Goal: Check status: Check status

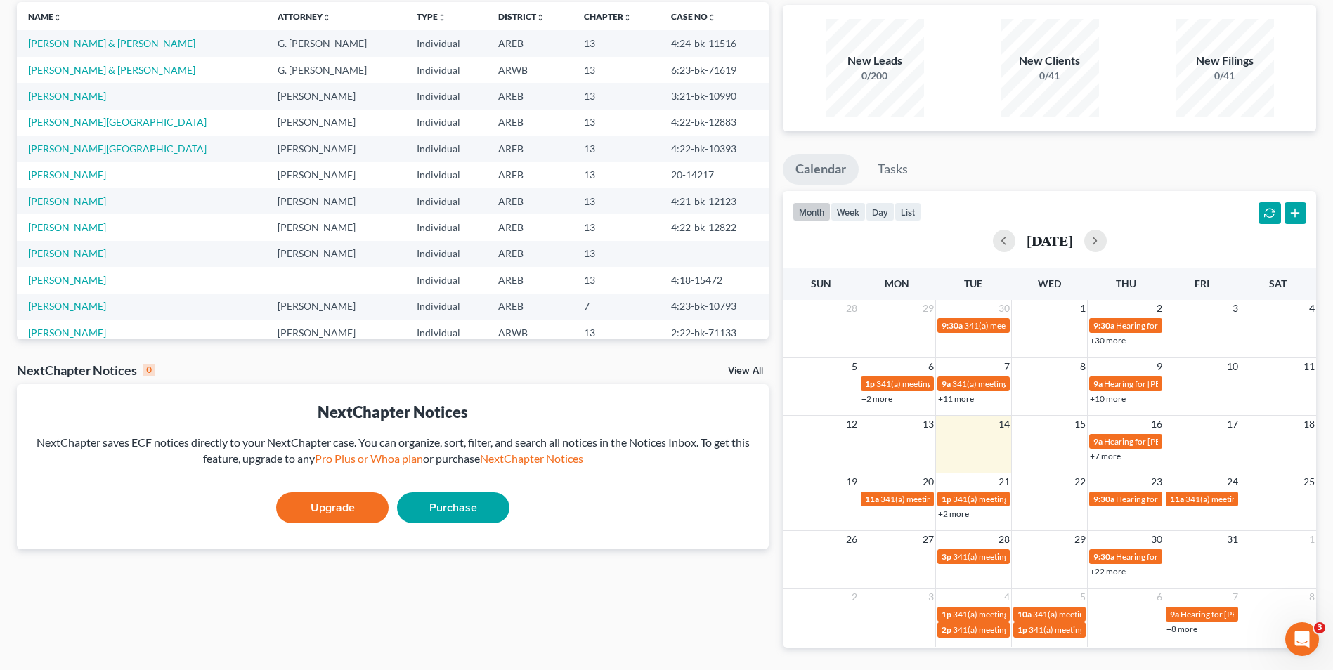
click at [1097, 456] on link "+7 more" at bounding box center [1105, 456] width 31 height 11
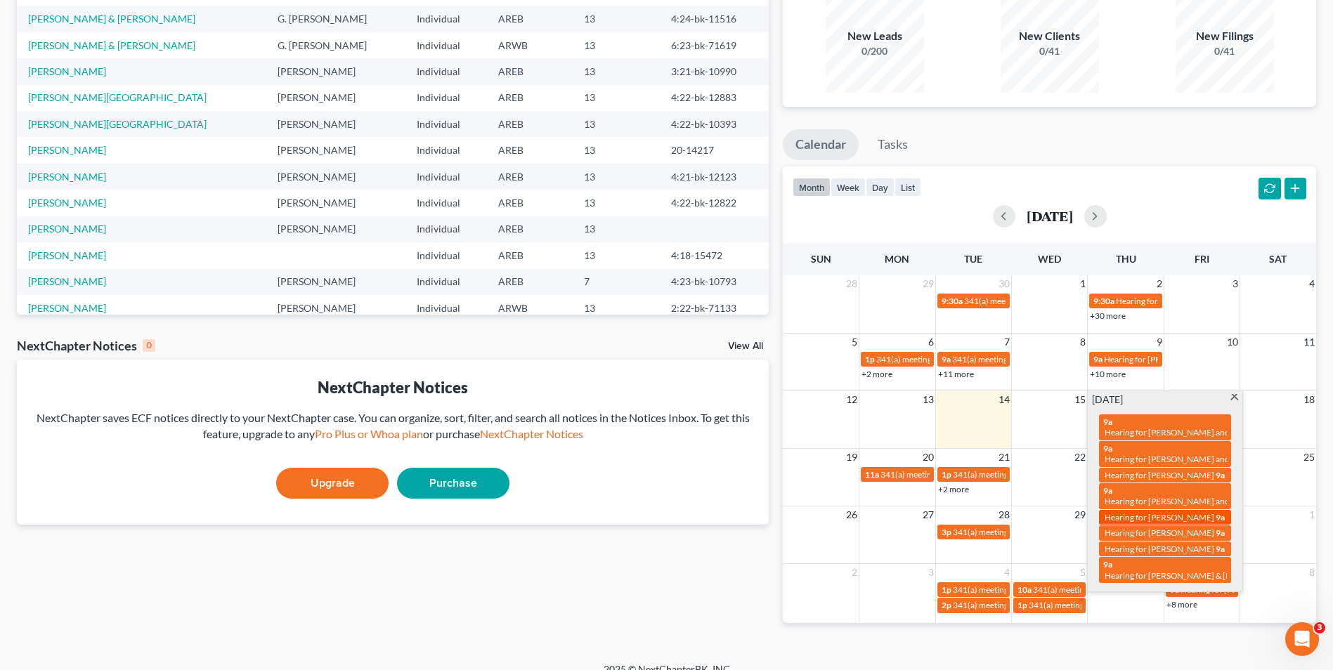
scroll to position [125, 0]
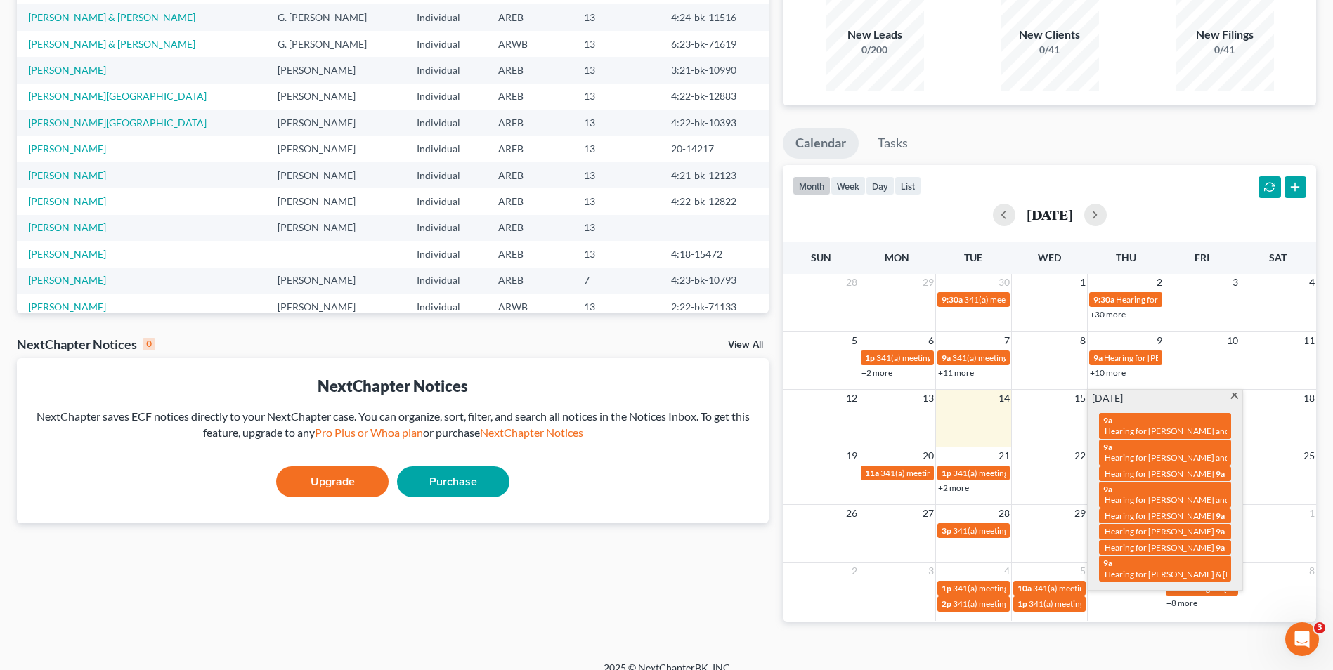
click at [1113, 640] on div "Monthly Progress Bankruptcy Bankruptcy [DATE] [DATE] [DATE] [DATE] [DATE] [DATE…" at bounding box center [1049, 296] width 547 height 695
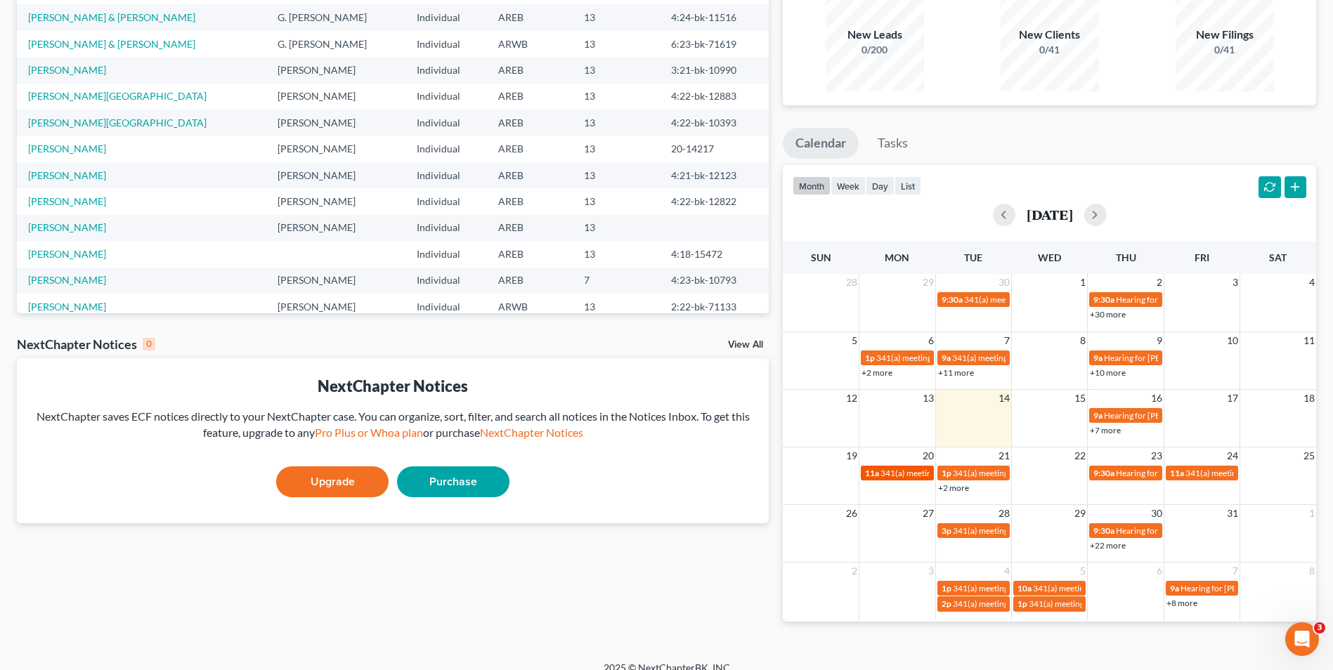
click at [908, 476] on span "341(a) meeting for [PERSON_NAME] Provence" at bounding box center [966, 473] width 172 height 11
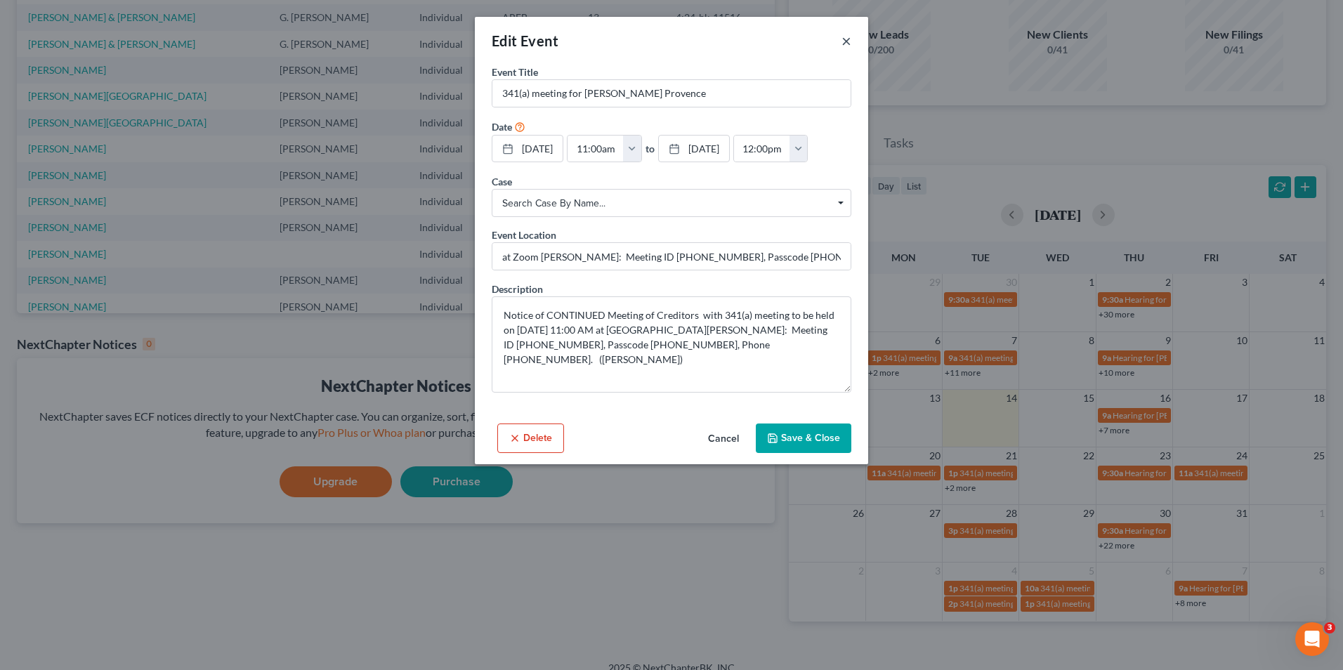
click at [847, 39] on button "×" at bounding box center [847, 40] width 10 height 17
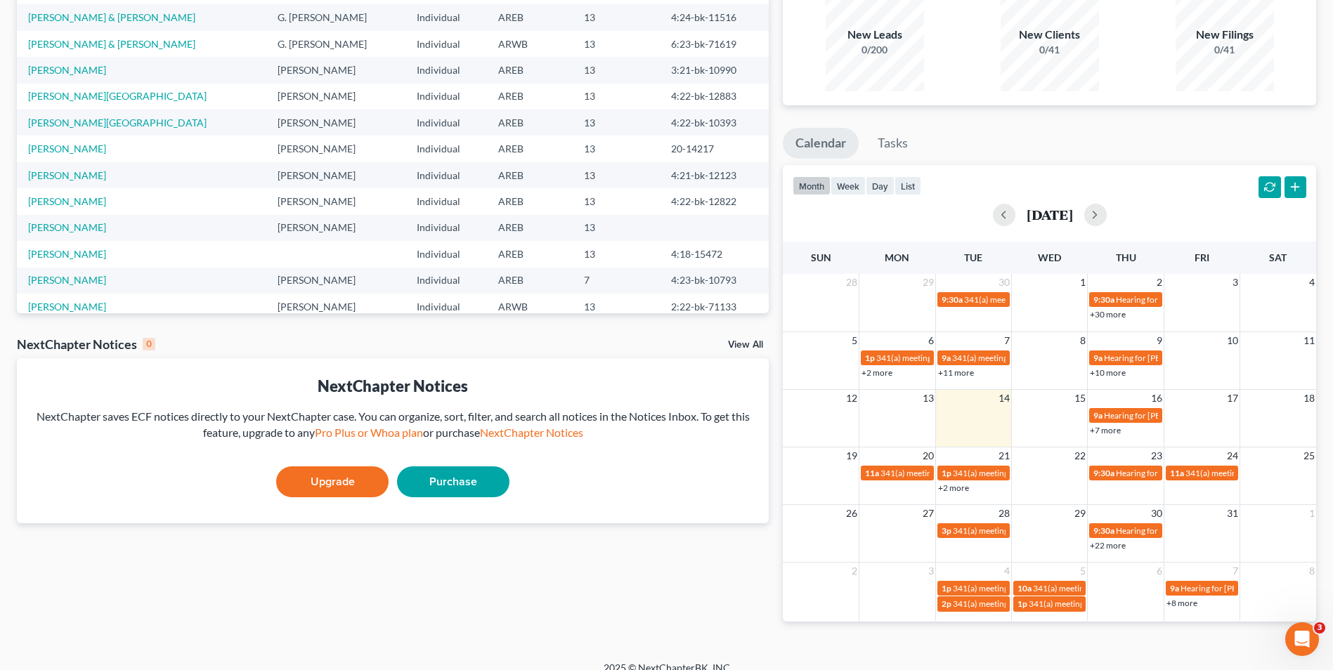
click at [958, 492] on link "+2 more" at bounding box center [953, 488] width 31 height 11
click at [1151, 207] on div "[DATE]" at bounding box center [1049, 215] width 514 height 22
click at [1102, 475] on span "9:30a" at bounding box center [1103, 473] width 21 height 11
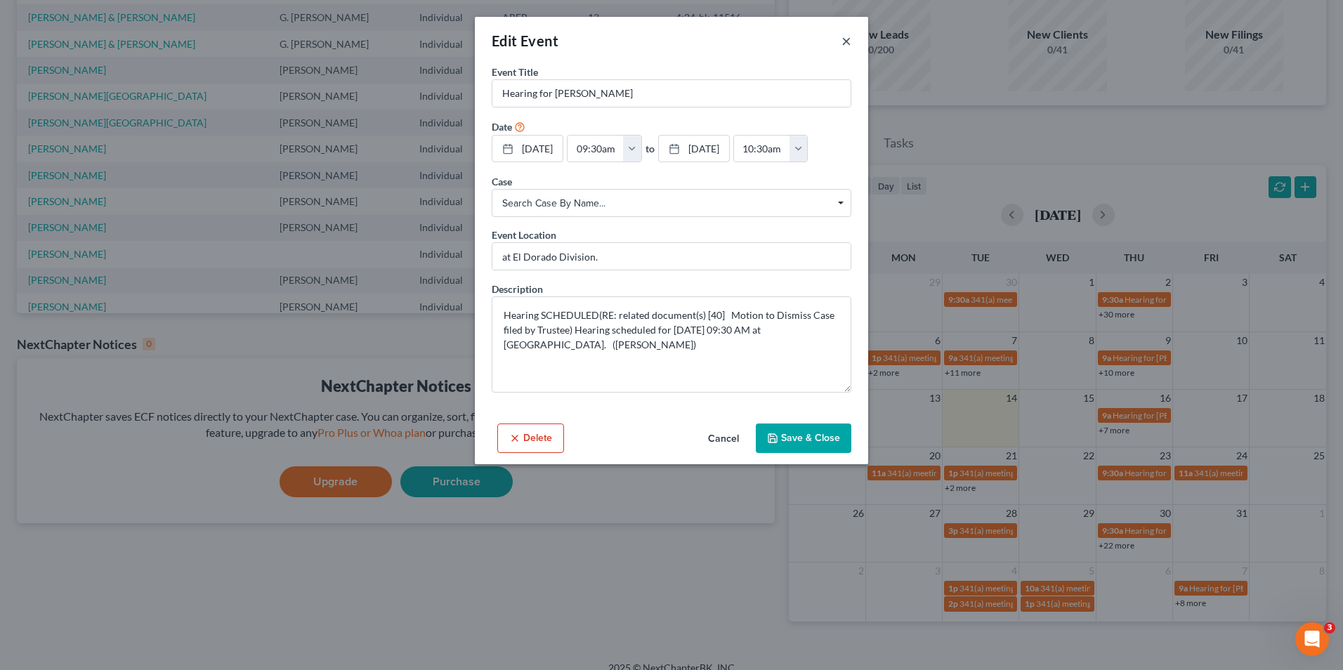
click at [847, 41] on button "×" at bounding box center [847, 40] width 10 height 17
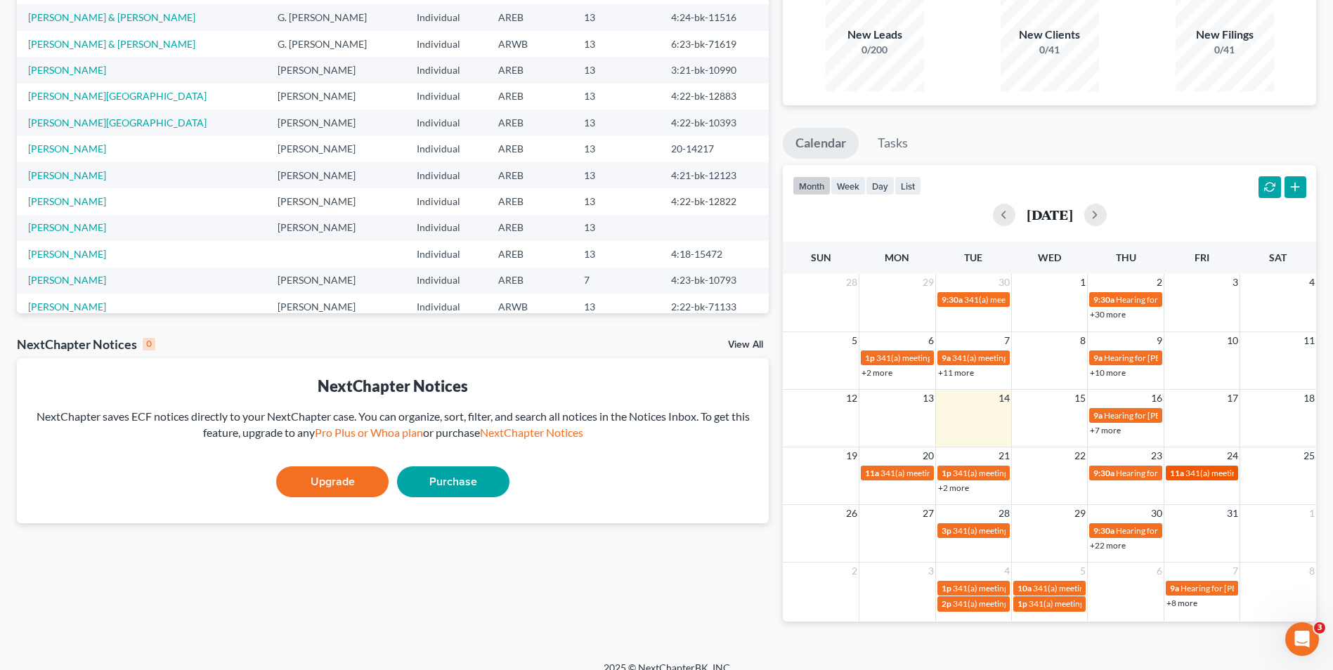
click at [1203, 474] on span "341(a) meeting for [PERSON_NAME]" at bounding box center [1253, 473] width 136 height 11
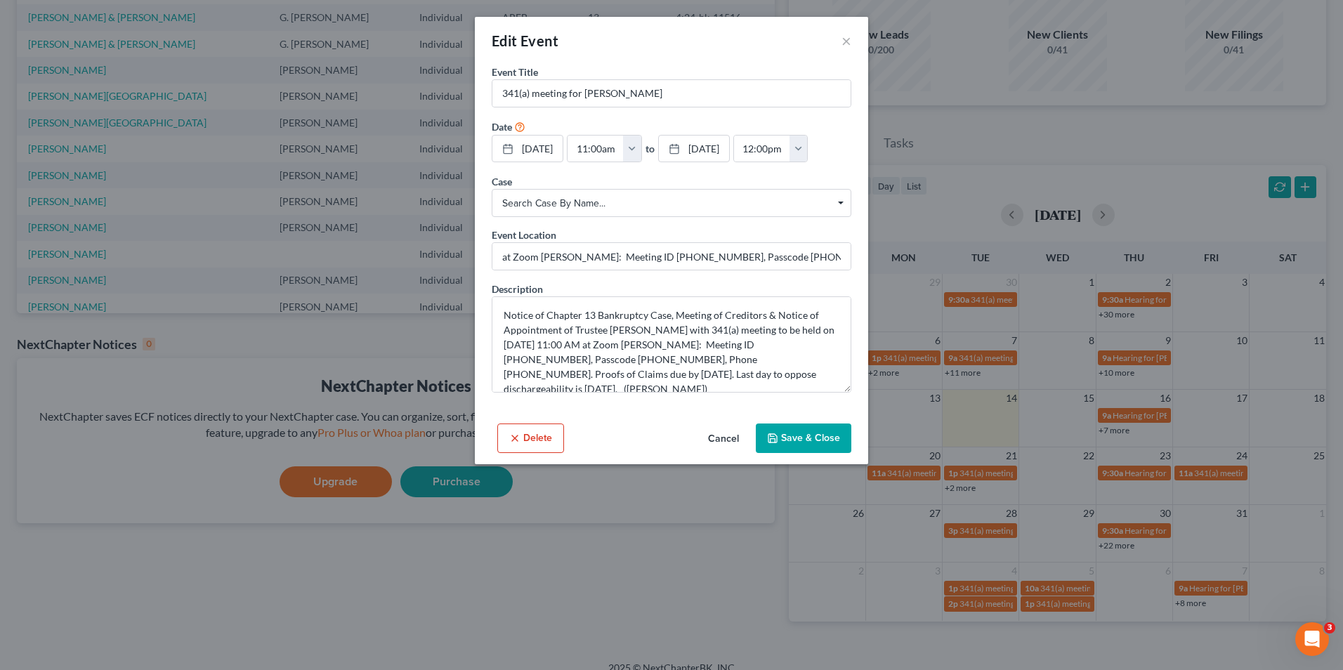
click at [841, 41] on div "Edit Event ×" at bounding box center [671, 41] width 393 height 48
click at [844, 37] on button "×" at bounding box center [847, 40] width 10 height 17
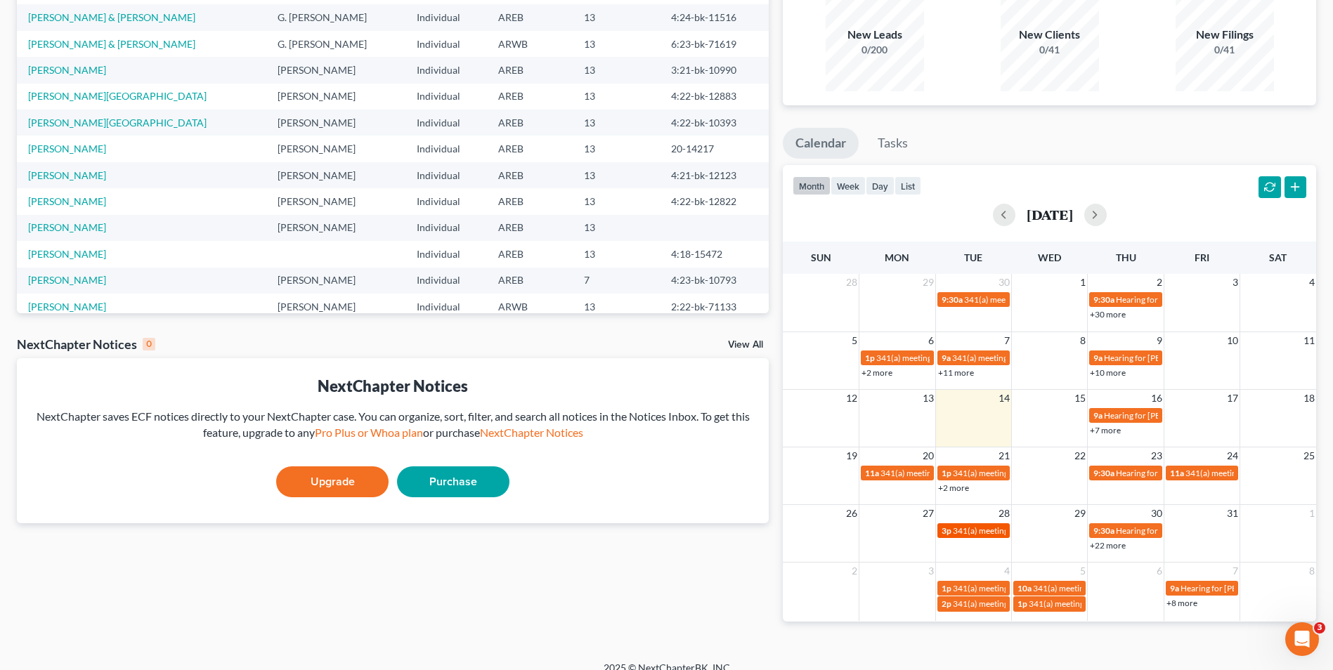
click at [981, 529] on span "341(a) meeting for [PERSON_NAME]" at bounding box center [1021, 530] width 136 height 11
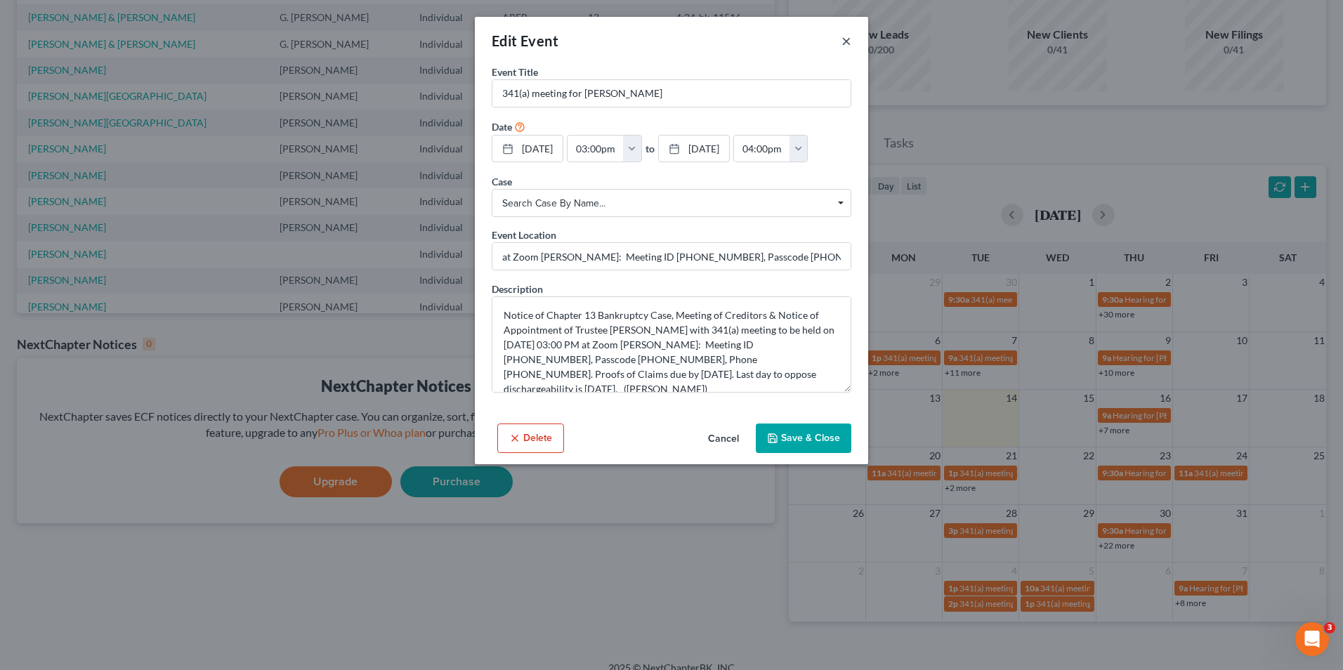
click at [847, 39] on button "×" at bounding box center [847, 40] width 10 height 17
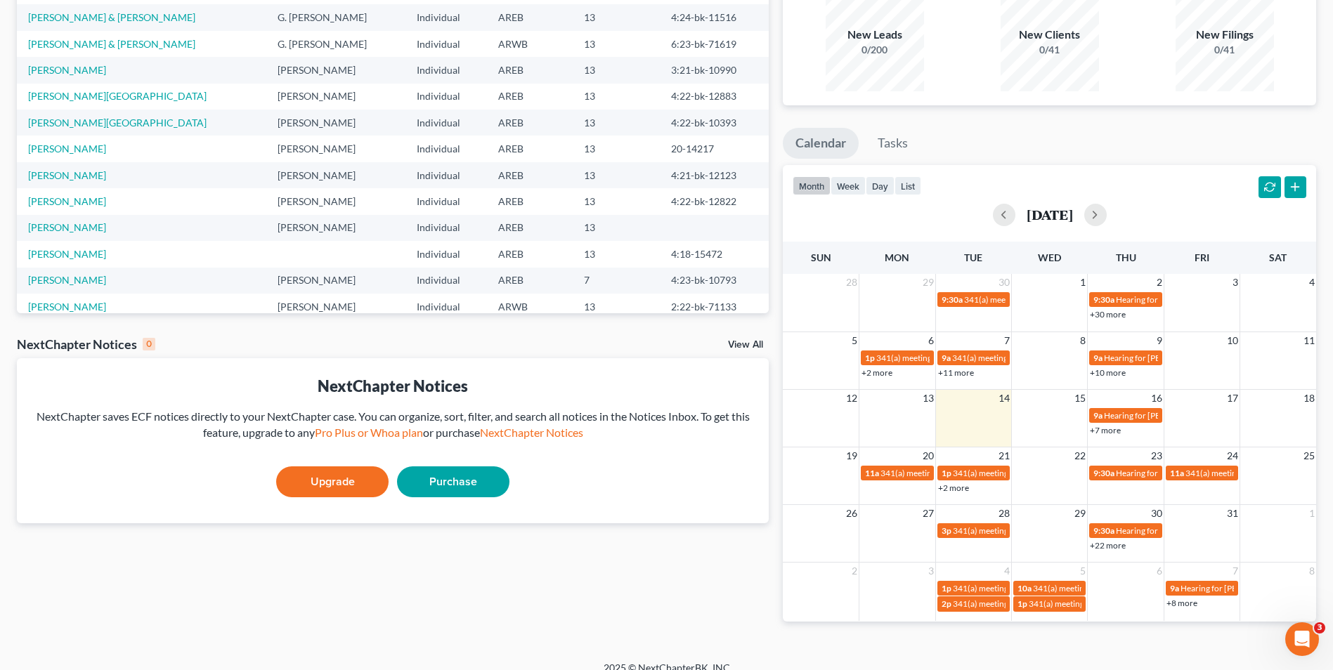
click at [1120, 546] on link "+22 more" at bounding box center [1108, 545] width 36 height 11
click at [636, 620] on div "Recent Cases 15 [PERSON_NAME] View All Name unfold_more expand_more expand_less…" at bounding box center [393, 296] width 766 height 695
